Goal: Task Accomplishment & Management: Use online tool/utility

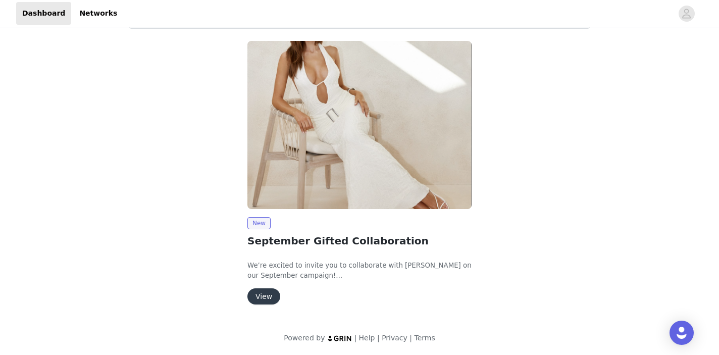
scroll to position [72, 0]
click at [260, 293] on button "View" at bounding box center [264, 297] width 33 height 16
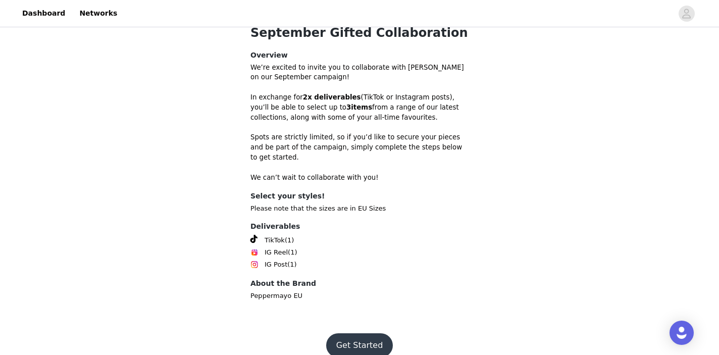
scroll to position [323, 0]
click at [375, 344] on footer "Get Started" at bounding box center [359, 346] width 131 height 48
click at [370, 335] on button "Get Started" at bounding box center [359, 346] width 67 height 24
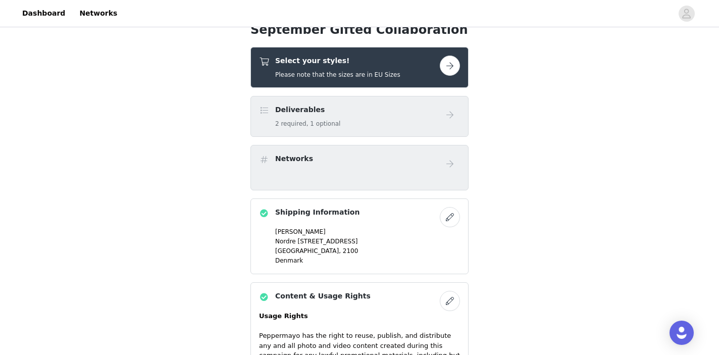
scroll to position [297, 0]
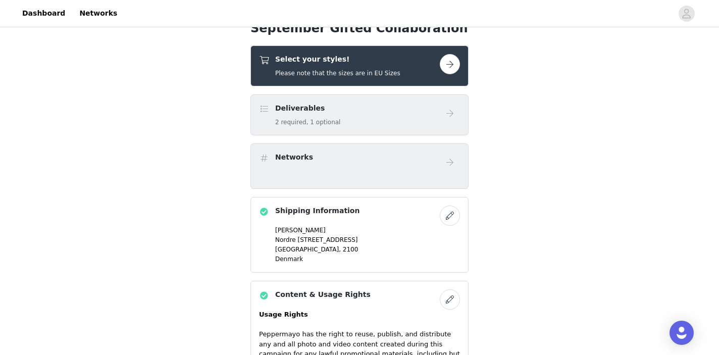
click at [445, 65] on button "button" at bounding box center [450, 64] width 20 height 20
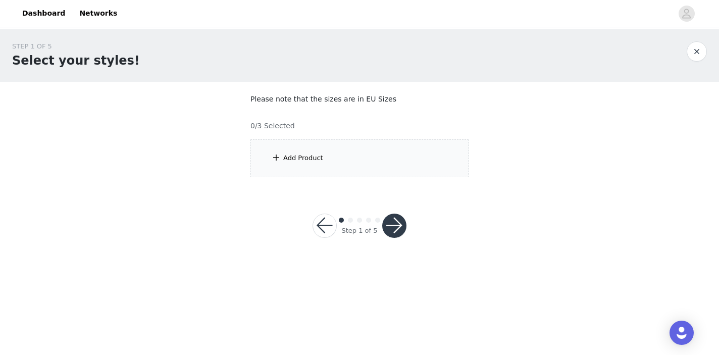
click at [355, 153] on div "Add Product" at bounding box center [360, 158] width 218 height 38
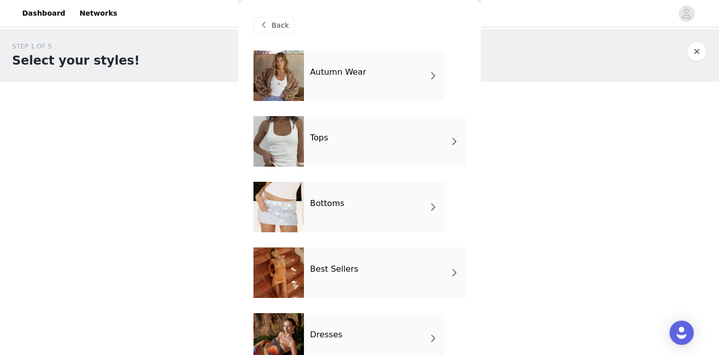
click at [358, 77] on div "Autumn Wear" at bounding box center [374, 76] width 140 height 51
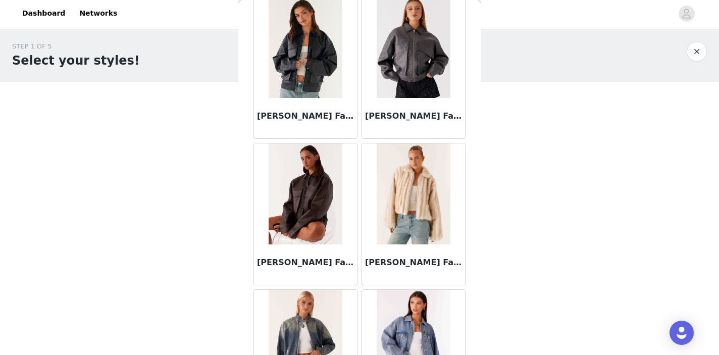
scroll to position [787, 0]
click at [306, 192] on img at bounding box center [305, 193] width 73 height 101
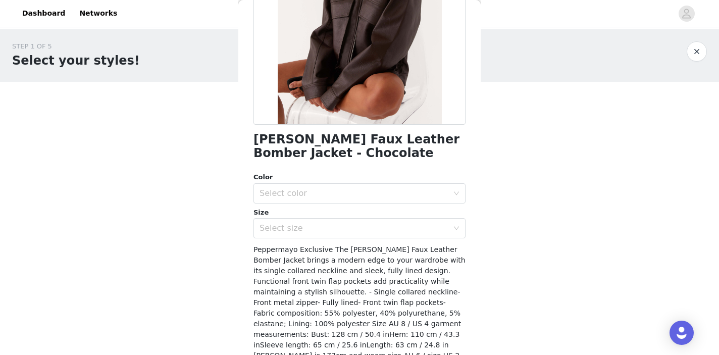
scroll to position [154, 0]
click at [326, 194] on div "Select color" at bounding box center [354, 193] width 189 height 10
click at [324, 212] on li "Chocolate" at bounding box center [360, 215] width 212 height 16
click at [326, 229] on div "Select size" at bounding box center [354, 228] width 189 height 10
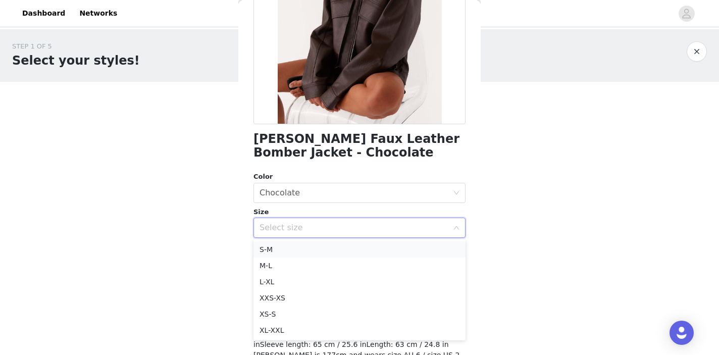
click at [320, 251] on li "S-M" at bounding box center [360, 249] width 212 height 16
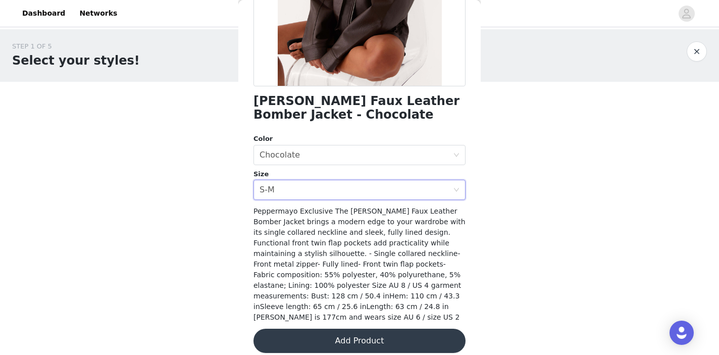
scroll to position [190, 0]
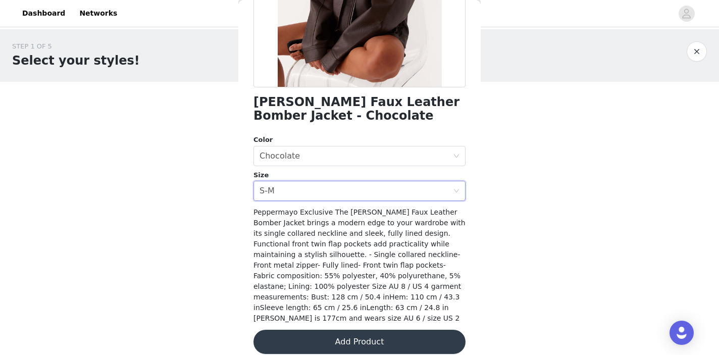
click at [332, 337] on button "Add Product" at bounding box center [360, 342] width 212 height 24
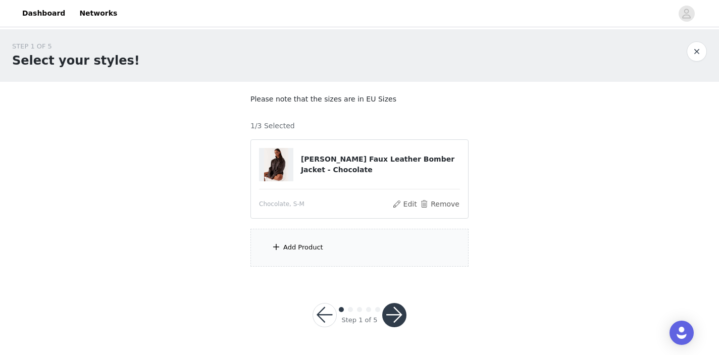
click at [347, 255] on div "Add Product" at bounding box center [360, 248] width 218 height 38
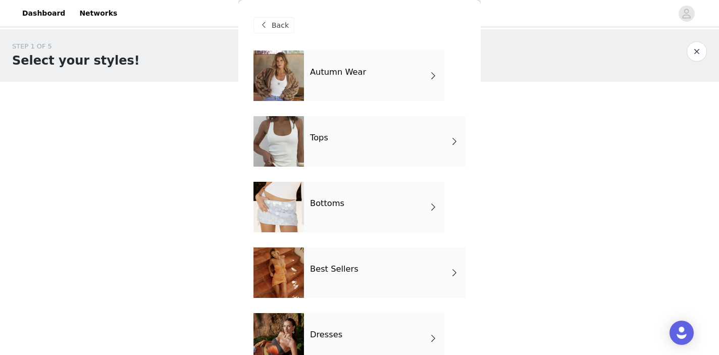
scroll to position [0, 0]
click at [337, 140] on div "Tops" at bounding box center [385, 141] width 162 height 51
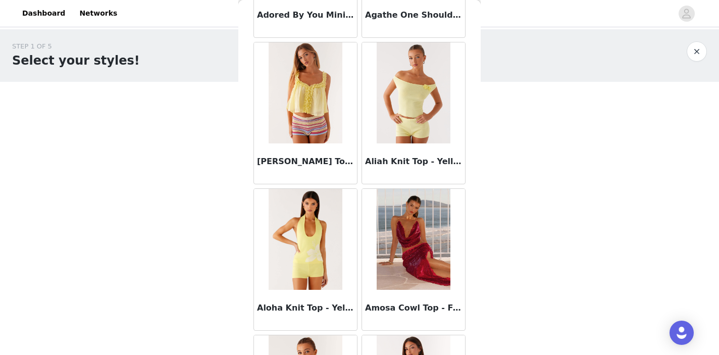
scroll to position [157, 0]
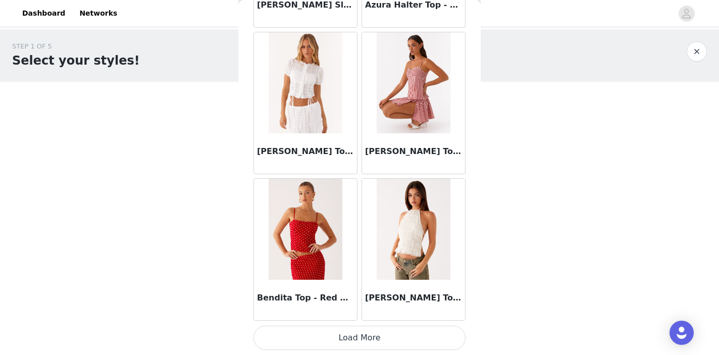
click at [366, 337] on button "Load More" at bounding box center [360, 338] width 212 height 24
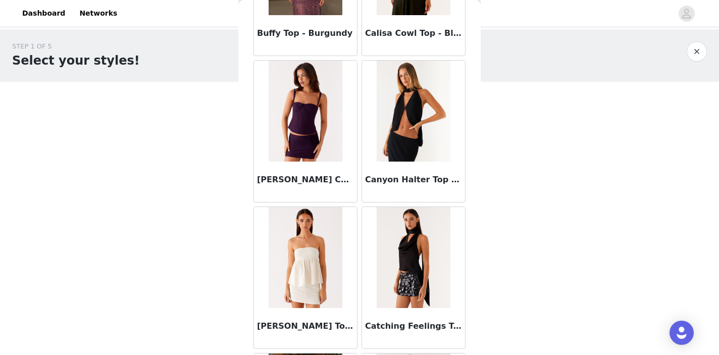
scroll to position [2493, 0]
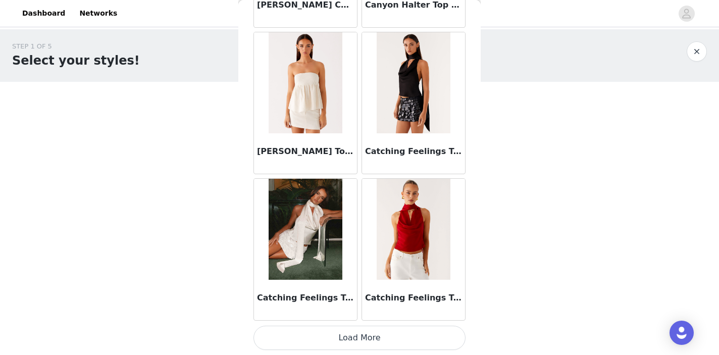
click at [358, 340] on button "Load More" at bounding box center [360, 338] width 212 height 24
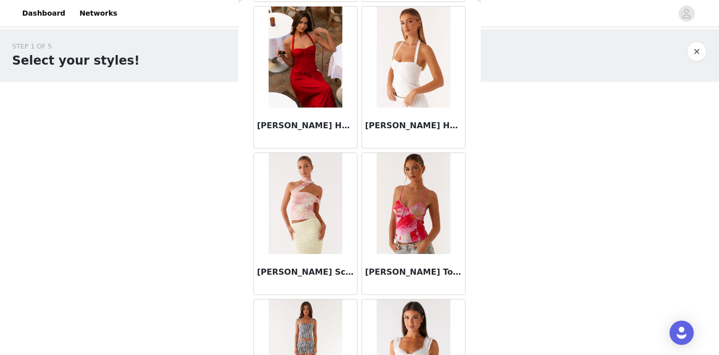
scroll to position [3267, 0]
click at [407, 127] on h3 "[PERSON_NAME] Halter Top - White" at bounding box center [413, 126] width 97 height 12
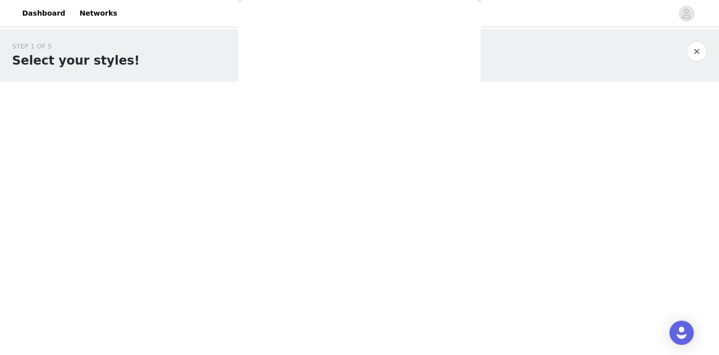
click at [407, 127] on div "Back Adored By You Mini Skirt - Fuchsia Agathe One Shoulder Top - [PERSON_NAME]…" at bounding box center [359, 177] width 242 height 355
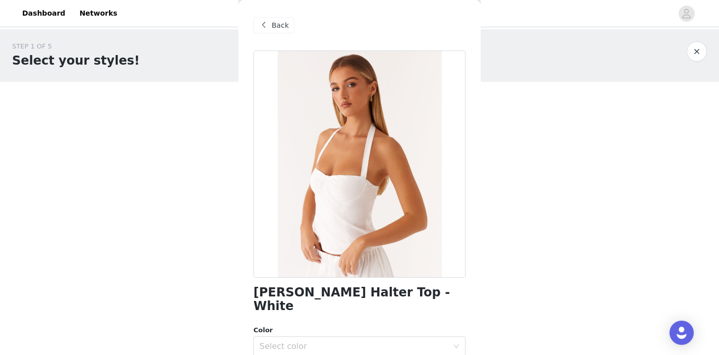
scroll to position [0, 0]
click at [282, 21] on span "Back" at bounding box center [280, 25] width 17 height 11
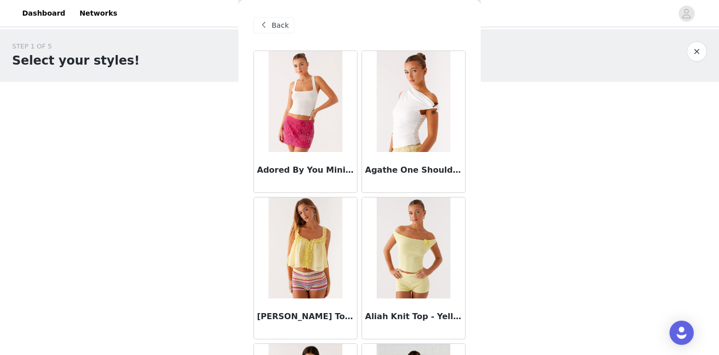
click at [281, 23] on span "Back" at bounding box center [280, 25] width 17 height 11
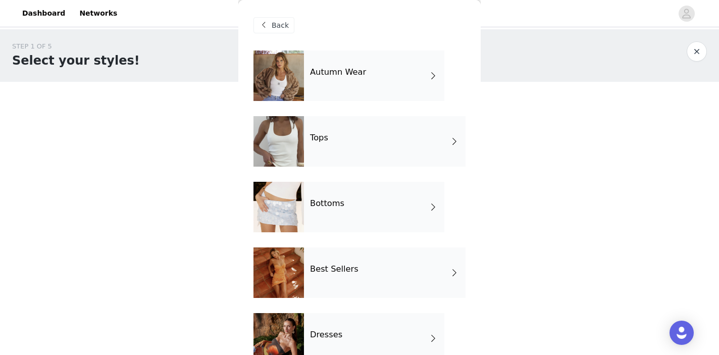
click at [331, 214] on div "Bottoms" at bounding box center [374, 207] width 140 height 51
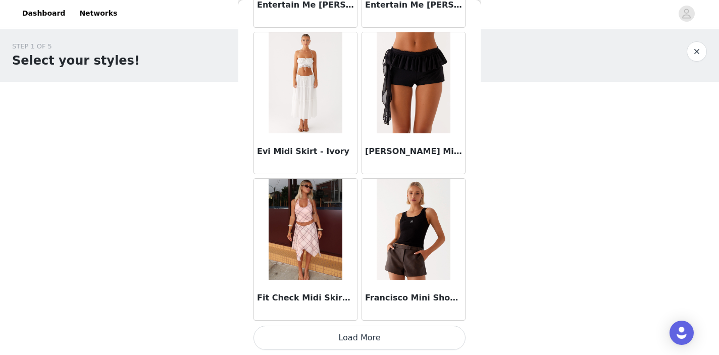
click at [343, 334] on button "Load More" at bounding box center [360, 338] width 212 height 24
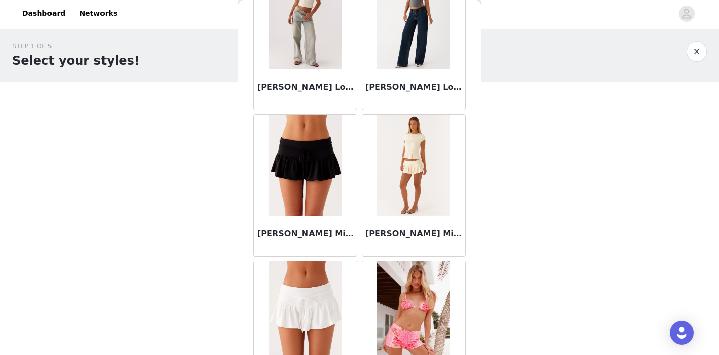
scroll to position [2489, 0]
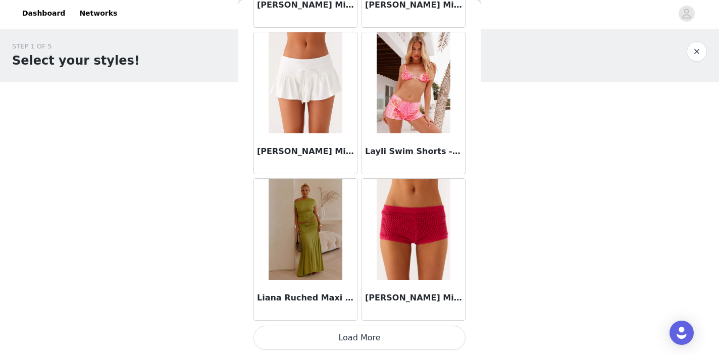
click at [356, 335] on button "Load More" at bounding box center [360, 338] width 212 height 24
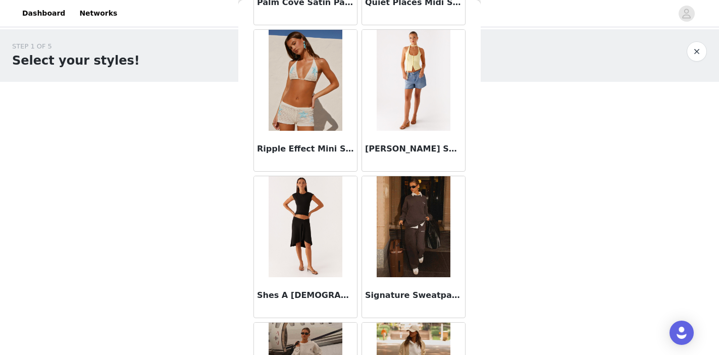
scroll to position [4121, 0]
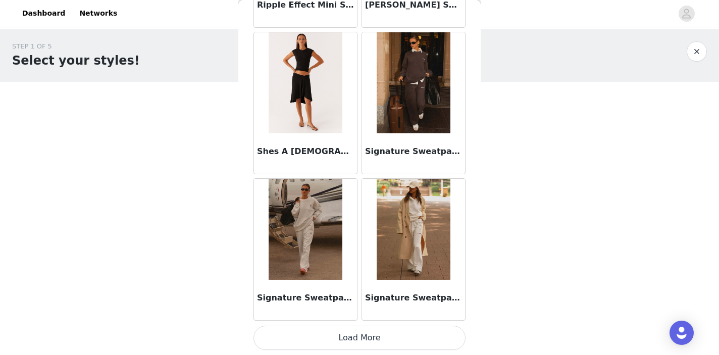
click at [354, 339] on button "Load More" at bounding box center [360, 338] width 212 height 24
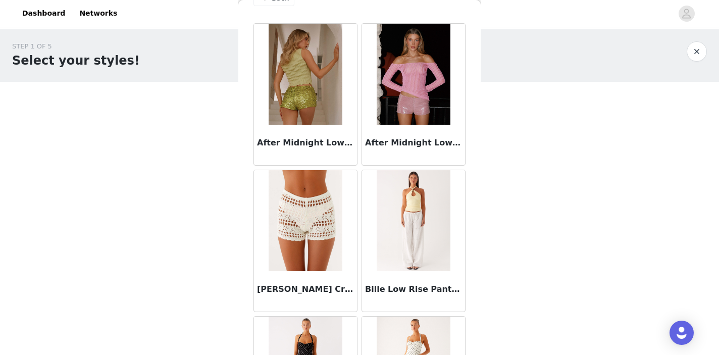
scroll to position [0, 0]
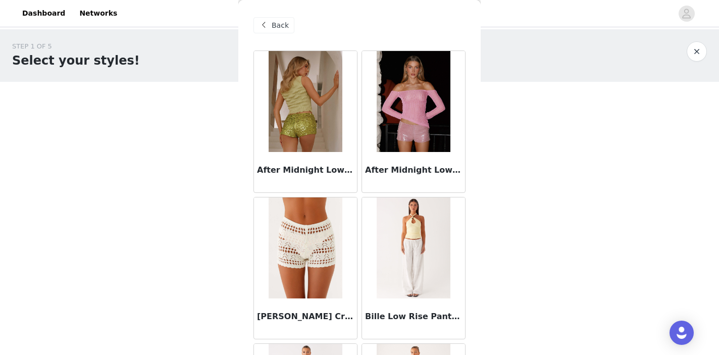
click at [276, 25] on span "Back" at bounding box center [280, 25] width 17 height 11
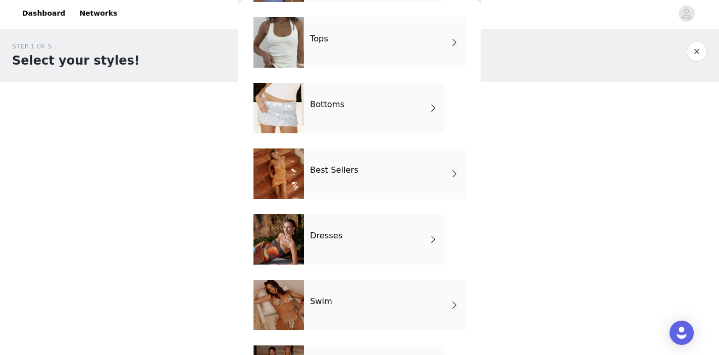
scroll to position [101, 0]
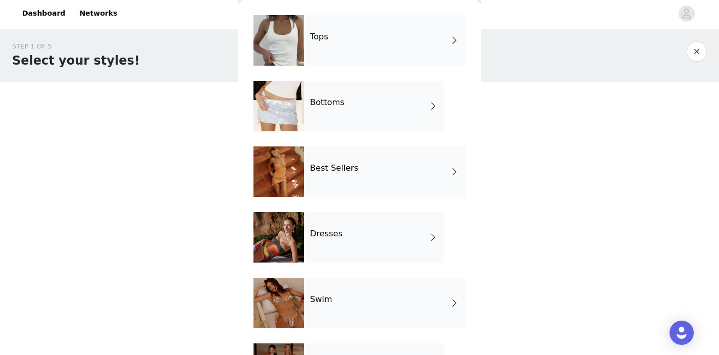
click at [342, 173] on h4 "Best Sellers" at bounding box center [334, 168] width 48 height 9
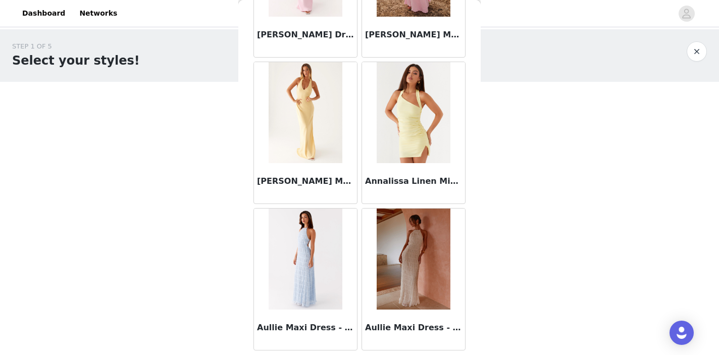
scroll to position [1182, 0]
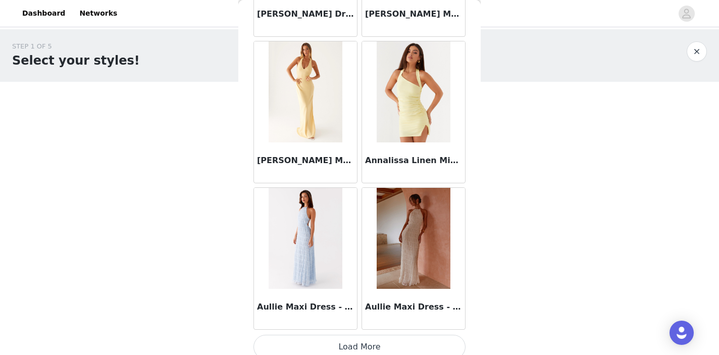
click at [351, 346] on button "Load More" at bounding box center [360, 347] width 212 height 24
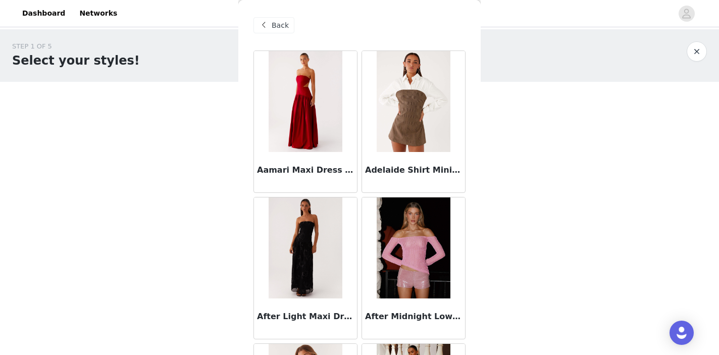
scroll to position [0, 0]
click at [279, 24] on span "Back" at bounding box center [280, 25] width 17 height 11
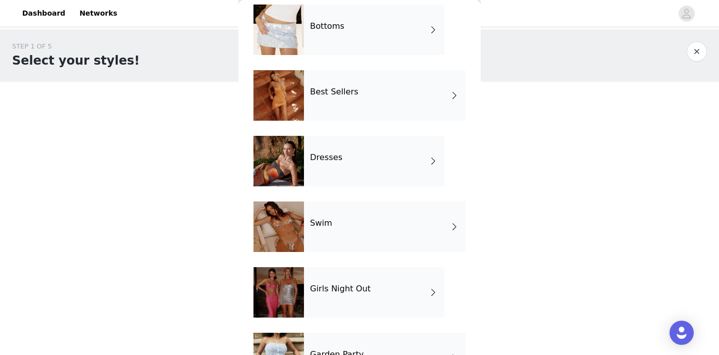
scroll to position [209, 0]
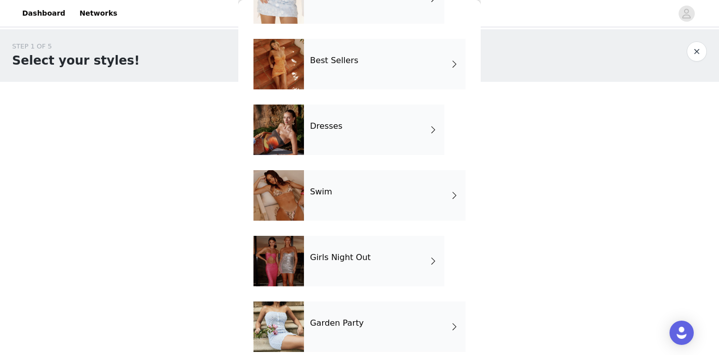
click at [361, 126] on div "Dresses" at bounding box center [374, 130] width 140 height 51
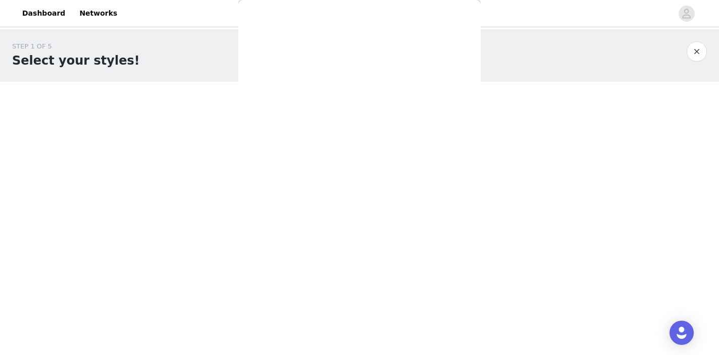
scroll to position [0, 0]
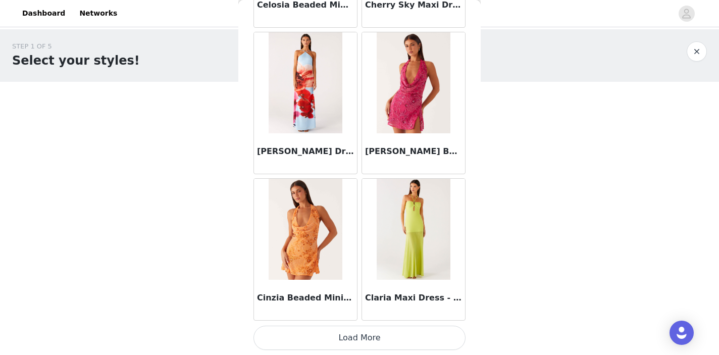
click at [357, 349] on button "Load More" at bounding box center [360, 338] width 212 height 24
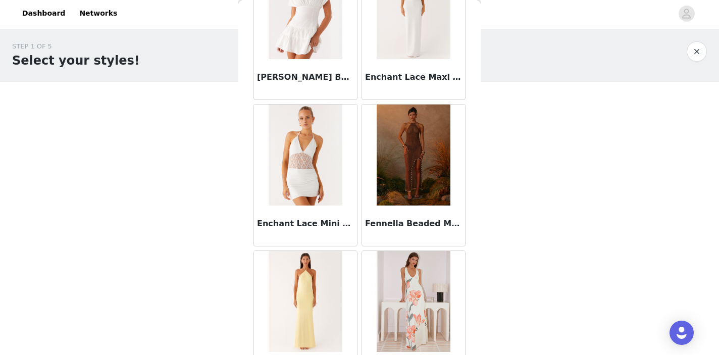
scroll to position [2444, 0]
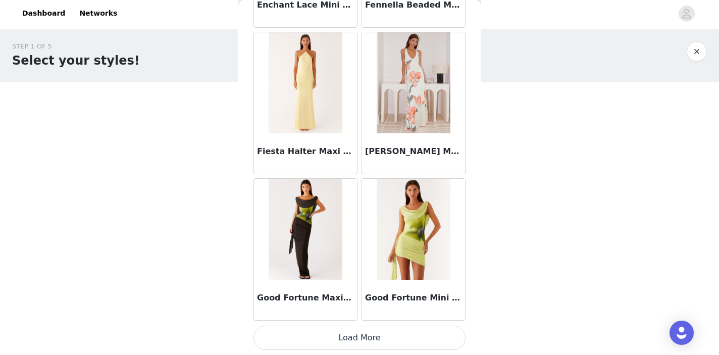
click at [352, 340] on button "Load More" at bounding box center [360, 338] width 212 height 24
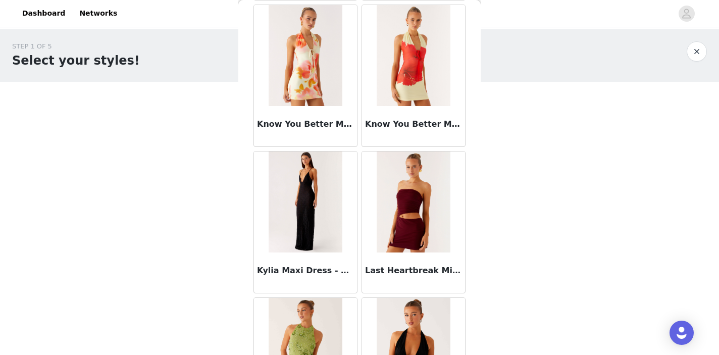
scroll to position [3866, 0]
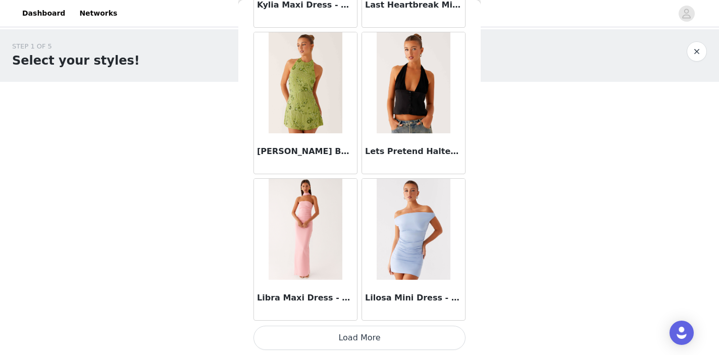
click at [360, 335] on button "Load More" at bounding box center [360, 338] width 212 height 24
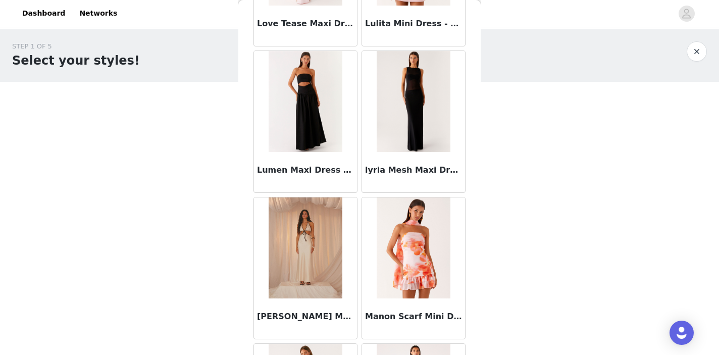
scroll to position [4546, 0]
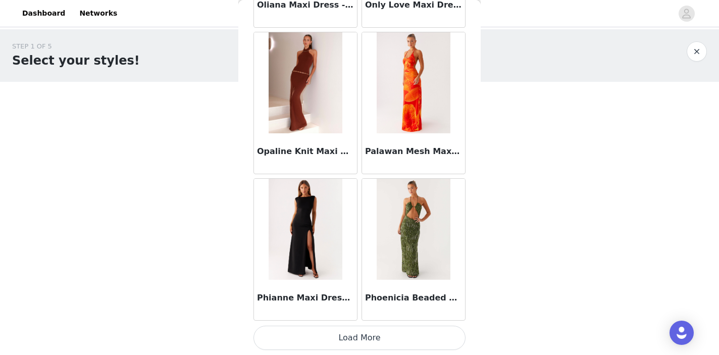
click at [368, 336] on button "Load More" at bounding box center [360, 338] width 212 height 24
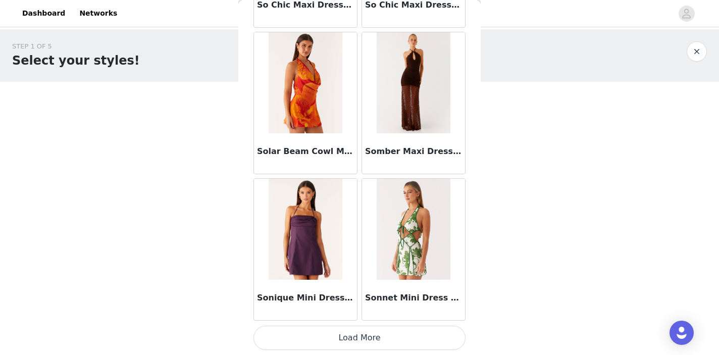
click at [354, 336] on button "Load More" at bounding box center [360, 338] width 212 height 24
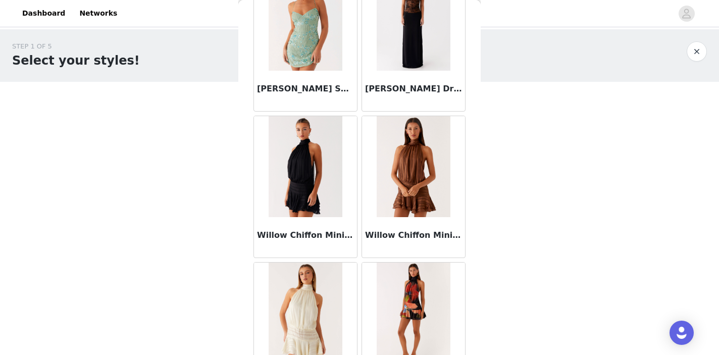
scroll to position [8050, 0]
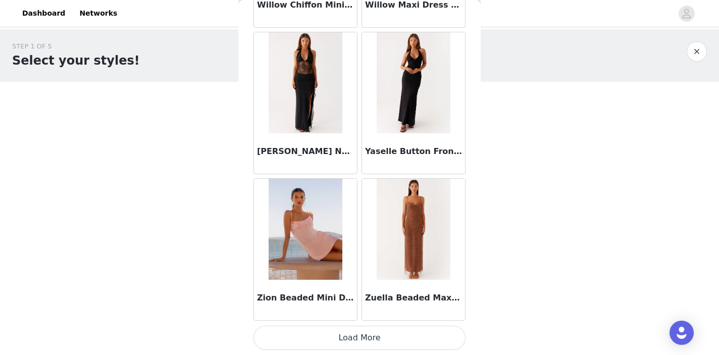
click at [365, 336] on button "Load More" at bounding box center [360, 338] width 212 height 24
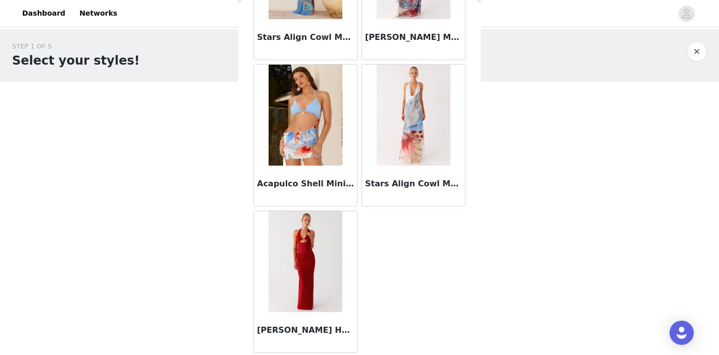
scroll to position [9656, 0]
